Goal: Book appointment/travel/reservation

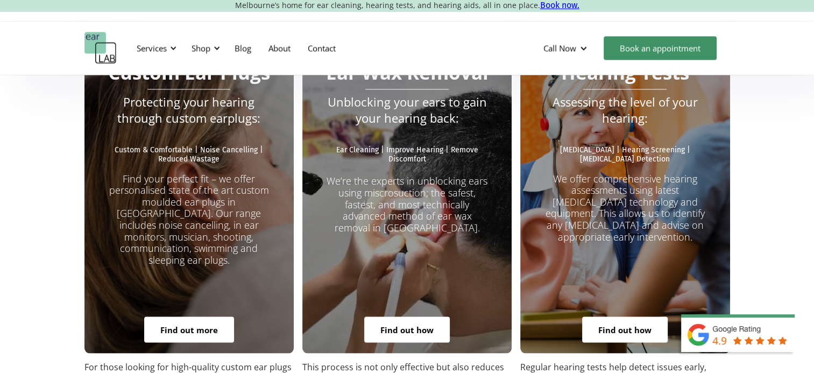
scroll to position [1916, 0]
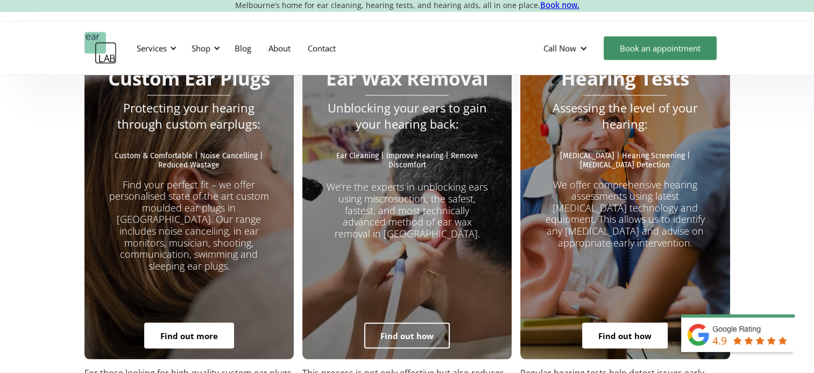
click at [398, 322] on link "Find out how" at bounding box center [407, 335] width 86 height 26
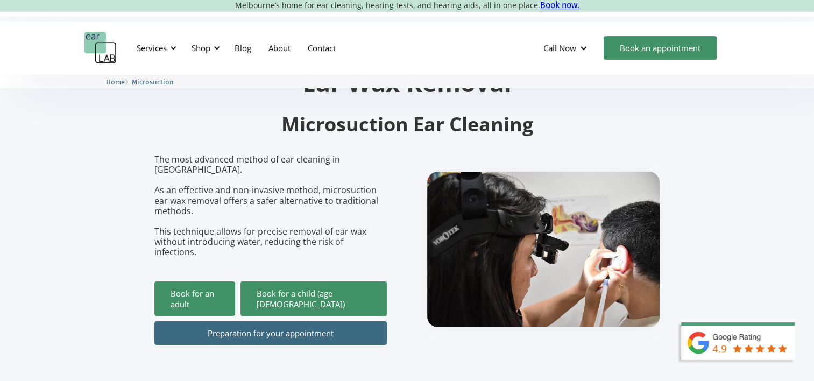
scroll to position [65, 0]
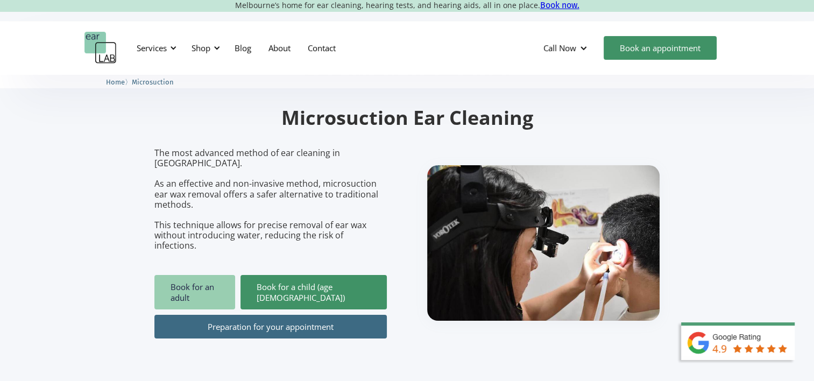
click at [204, 276] on link "Book for an adult" at bounding box center [194, 292] width 81 height 34
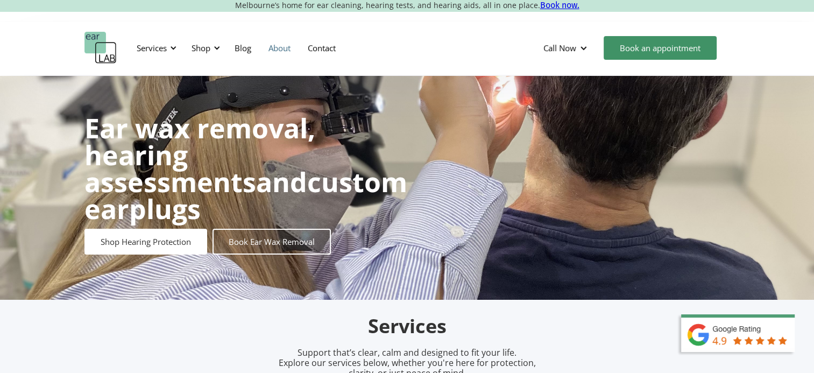
click at [280, 48] on link "About" at bounding box center [279, 47] width 39 height 31
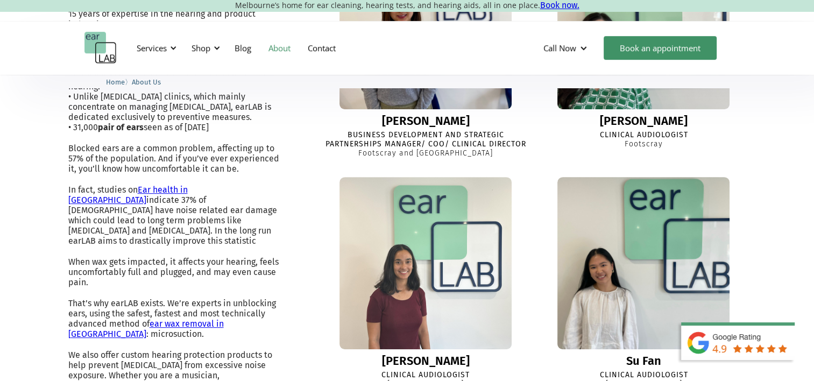
scroll to position [490, 0]
